Goal: Transaction & Acquisition: Obtain resource

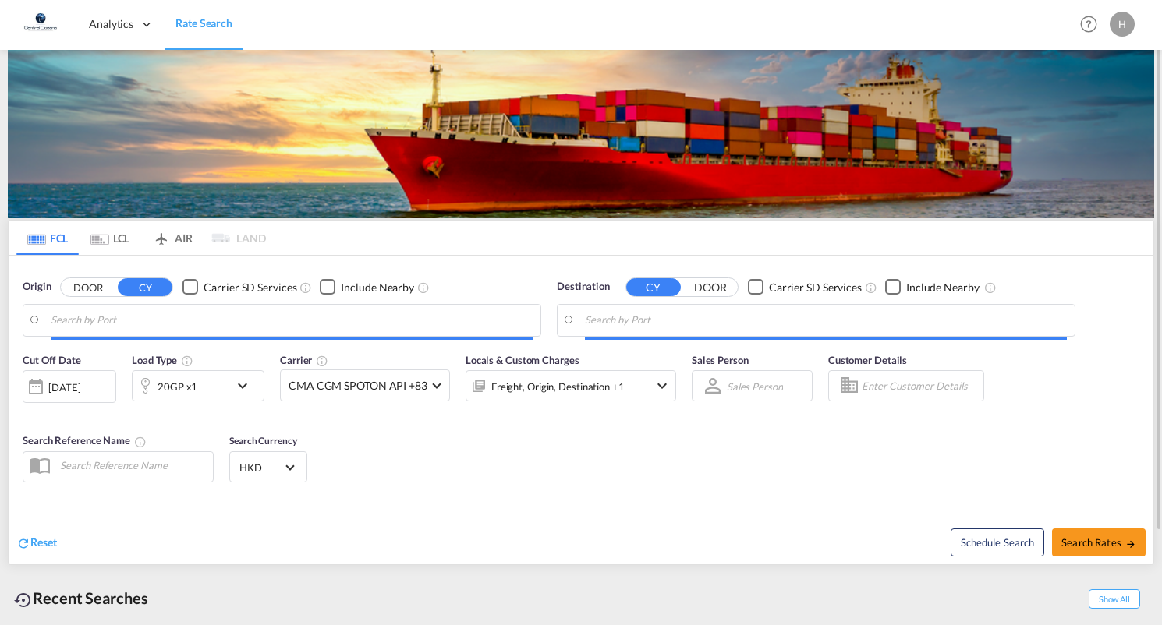
click at [126, 169] on img at bounding box center [581, 134] width 1146 height 168
type input "[GEOGRAPHIC_DATA], BEANR"
type input "[GEOGRAPHIC_DATA], [GEOGRAPHIC_DATA]"
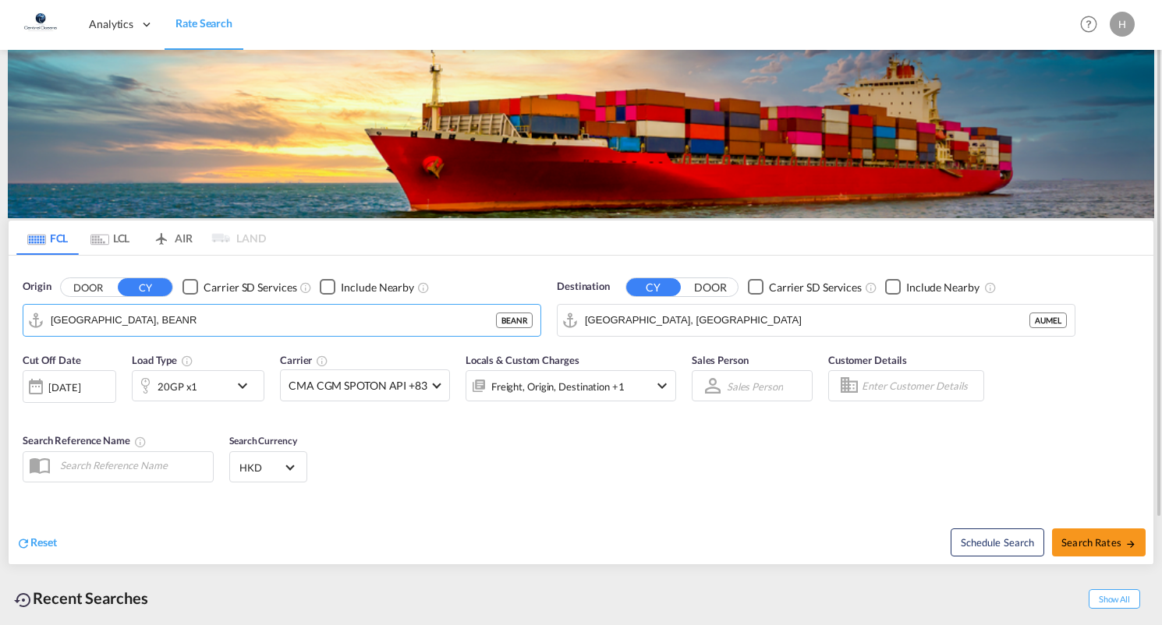
drag, startPoint x: 144, startPoint y: 320, endPoint x: 9, endPoint y: 320, distance: 135.7
click at [9, 320] on div "Origin DOOR CY Carrier SD Services Include Nearby [GEOGRAPHIC_DATA], BEANR BEAN…" at bounding box center [581, 300] width 1145 height 89
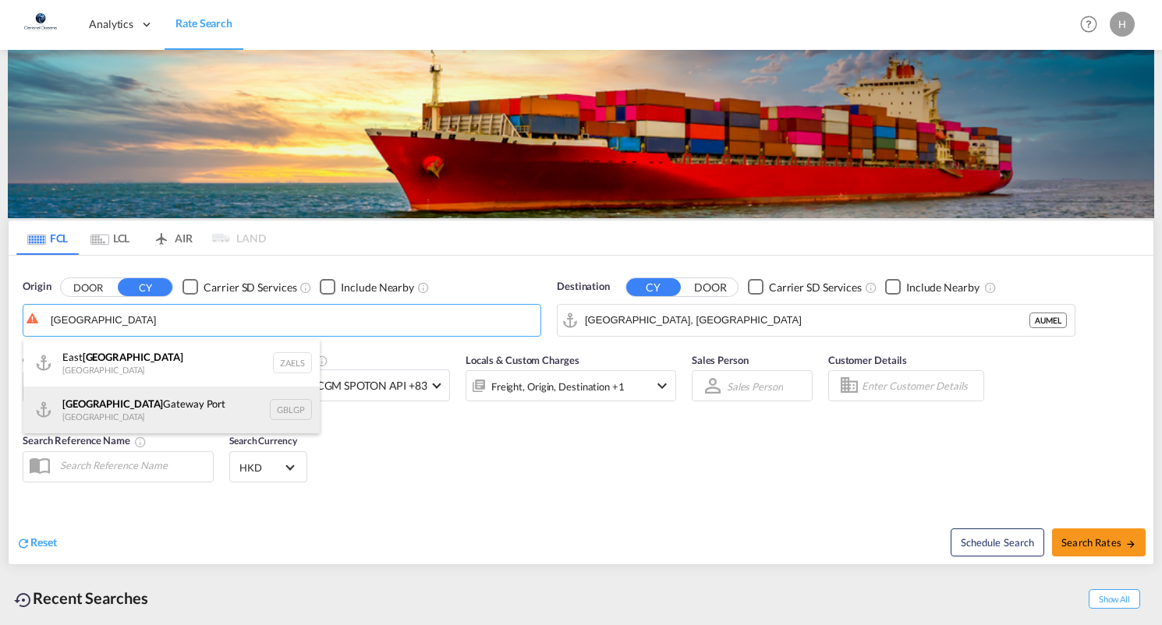
drag, startPoint x: 9, startPoint y: 320, endPoint x: 72, endPoint y: 410, distance: 110.3
click at [72, 410] on div "[GEOGRAPHIC_DATA] [GEOGRAPHIC_DATA] [GEOGRAPHIC_DATA]" at bounding box center [171, 410] width 296 height 47
type input "[GEOGRAPHIC_DATA], [GEOGRAPHIC_DATA]"
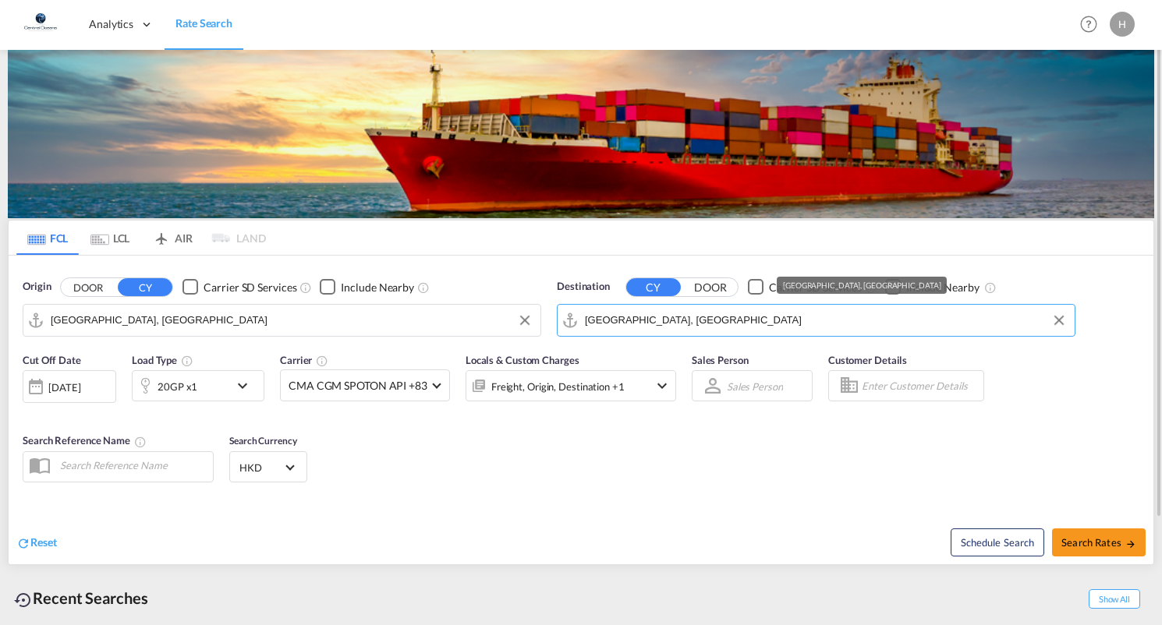
drag, startPoint x: 689, startPoint y: 324, endPoint x: 699, endPoint y: 324, distance: 10.2
click at [699, 324] on input "[GEOGRAPHIC_DATA], [GEOGRAPHIC_DATA]" at bounding box center [826, 320] width 482 height 23
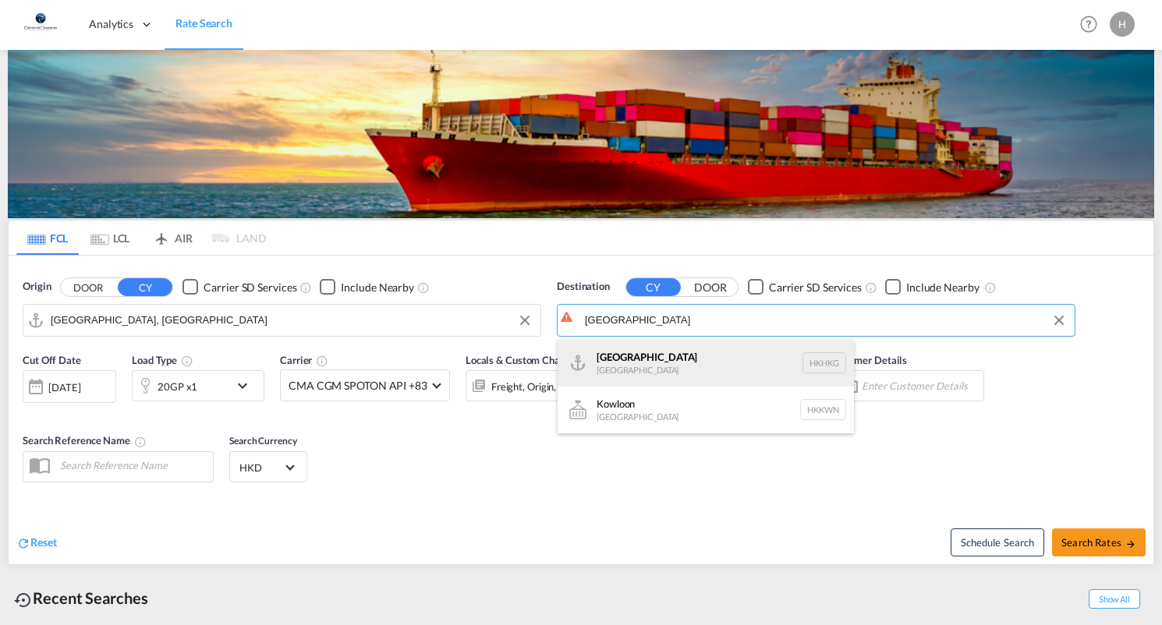
drag, startPoint x: 699, startPoint y: 324, endPoint x: 652, endPoint y: 366, distance: 63.5
click at [652, 366] on div "[GEOGRAPHIC_DATA] [GEOGRAPHIC_DATA] [GEOGRAPHIC_DATA]" at bounding box center [705, 363] width 296 height 47
type input "[GEOGRAPHIC_DATA], HKHKG"
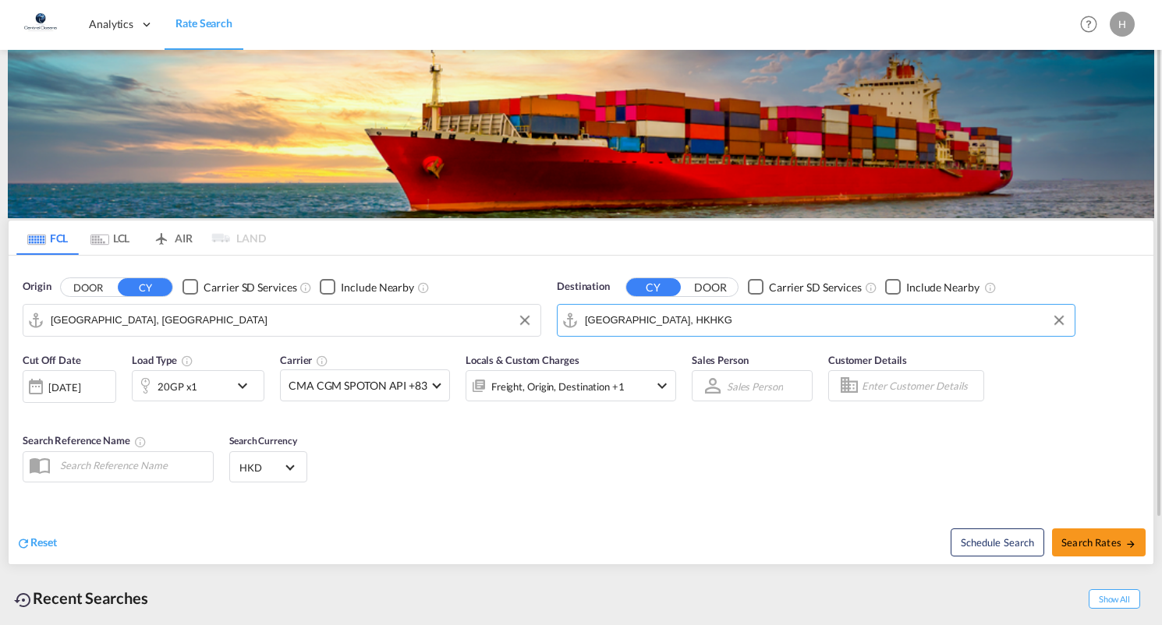
click at [237, 381] on md-icon "icon-chevron-down" at bounding box center [246, 386] width 27 height 19
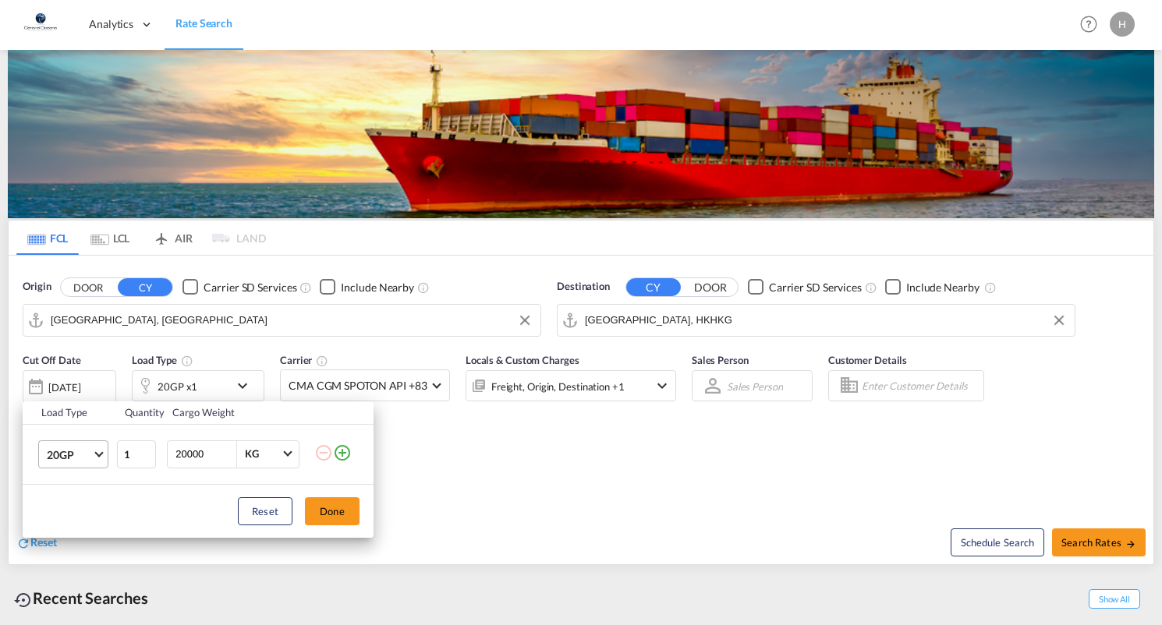
click at [97, 455] on md-select-value "20GP" at bounding box center [76, 454] width 62 height 27
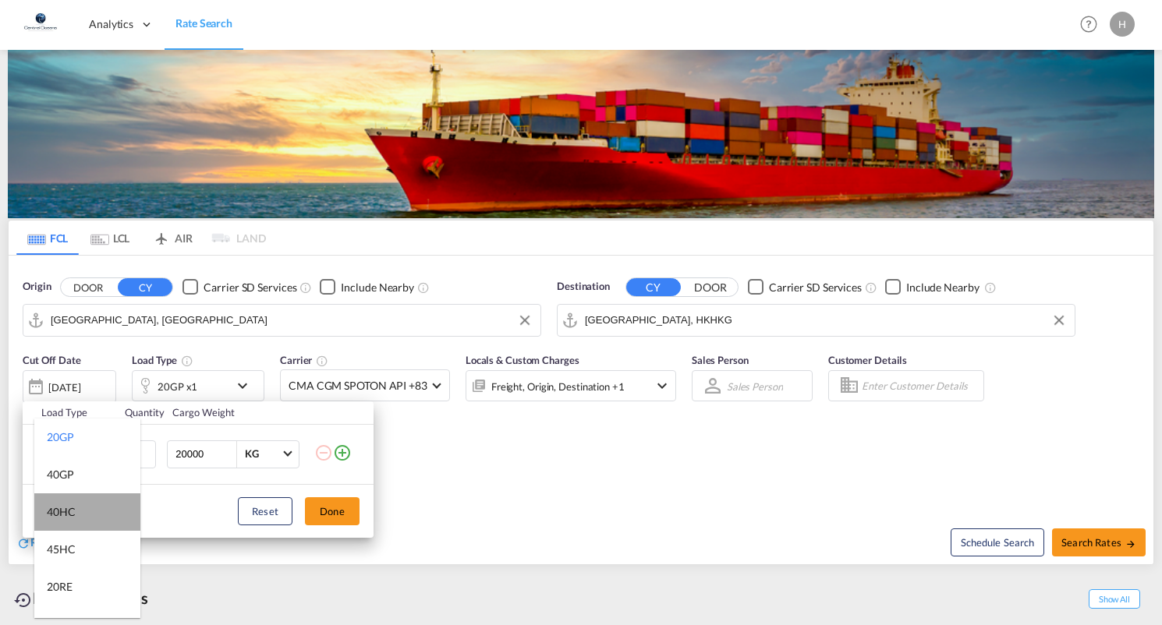
click at [89, 510] on md-option "40HC" at bounding box center [87, 512] width 106 height 37
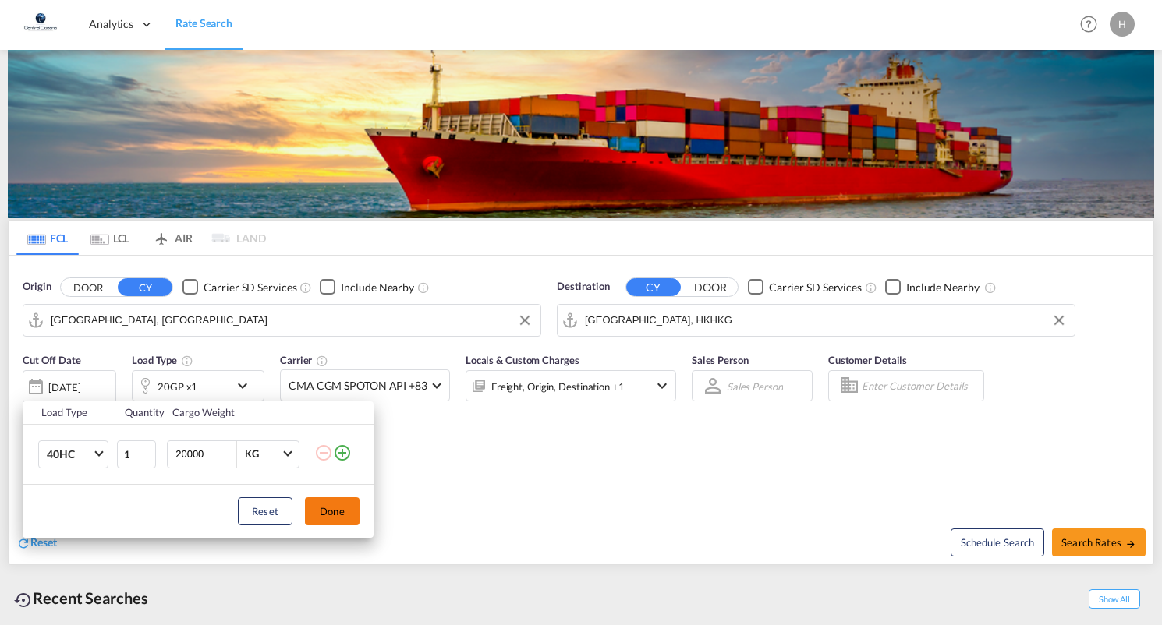
click at [326, 513] on button "Done" at bounding box center [332, 511] width 55 height 28
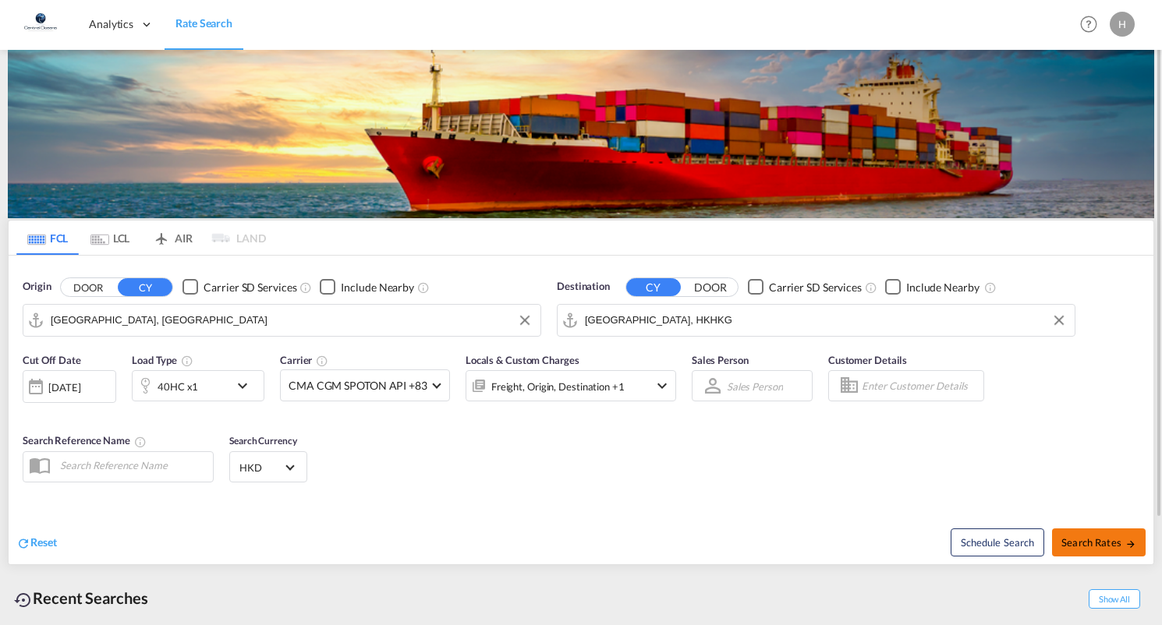
click at [1099, 541] on span "Search Rates" at bounding box center [1098, 542] width 75 height 12
type input "GBLGP to HKHKG / [DATE]"
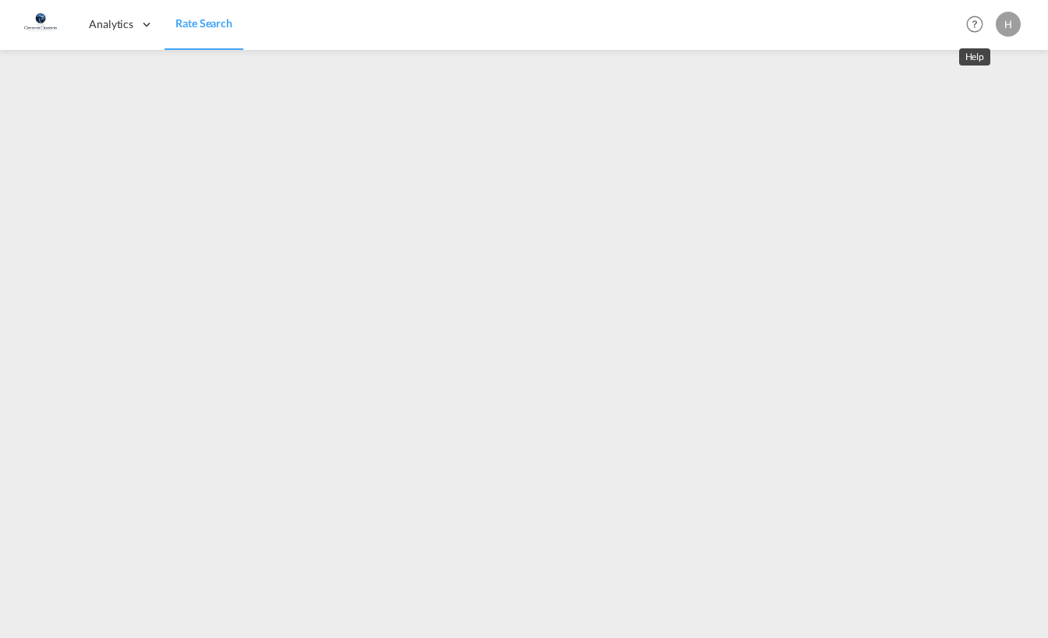
click at [977, 25] on md-icon "Help" at bounding box center [974, 24] width 27 height 27
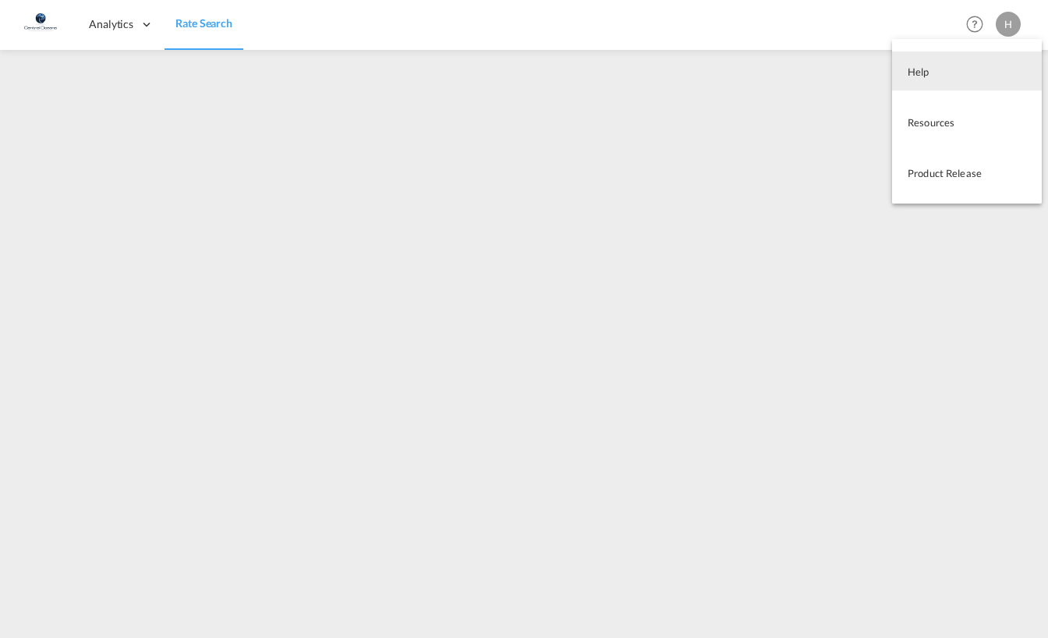
click at [898, 22] on md-backdrop at bounding box center [524, 319] width 1048 height 638
